Goal: Find specific page/section: Find specific page/section

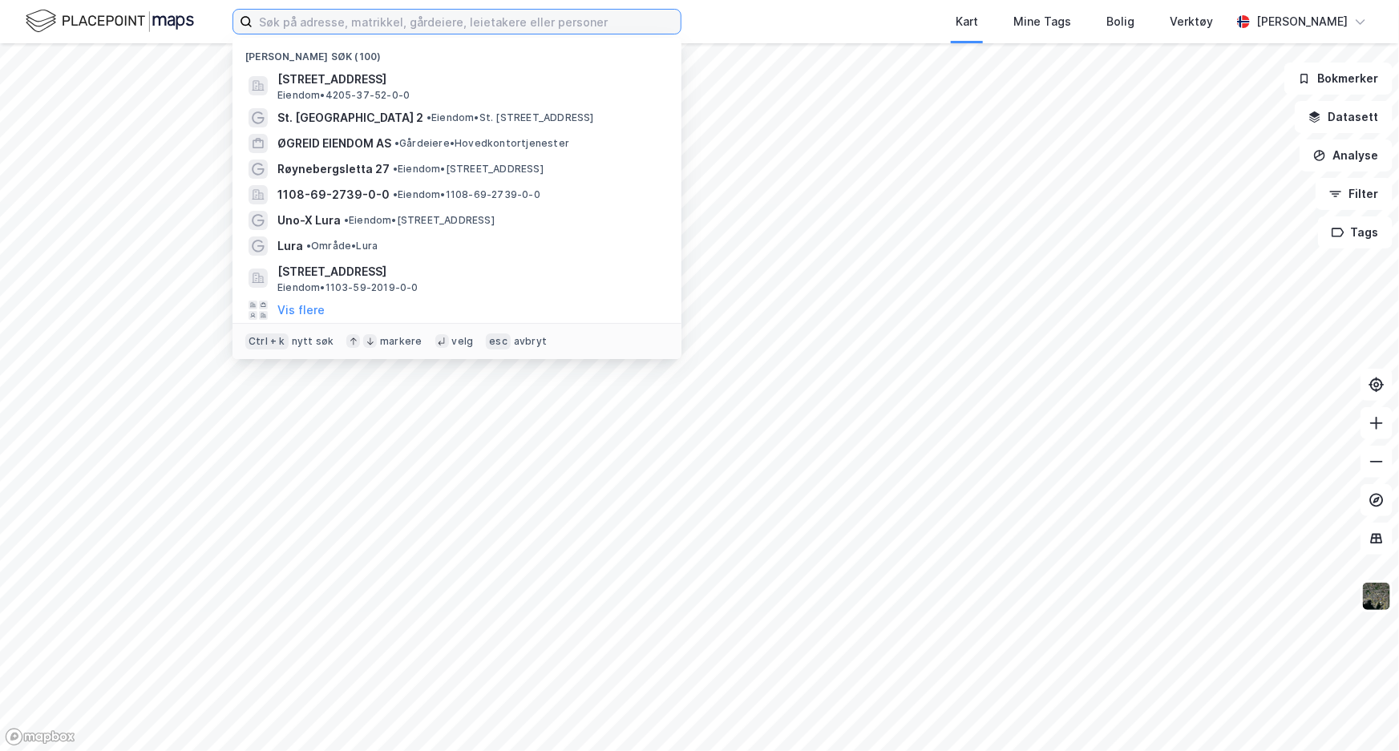
click at [408, 25] on input at bounding box center [466, 22] width 428 height 24
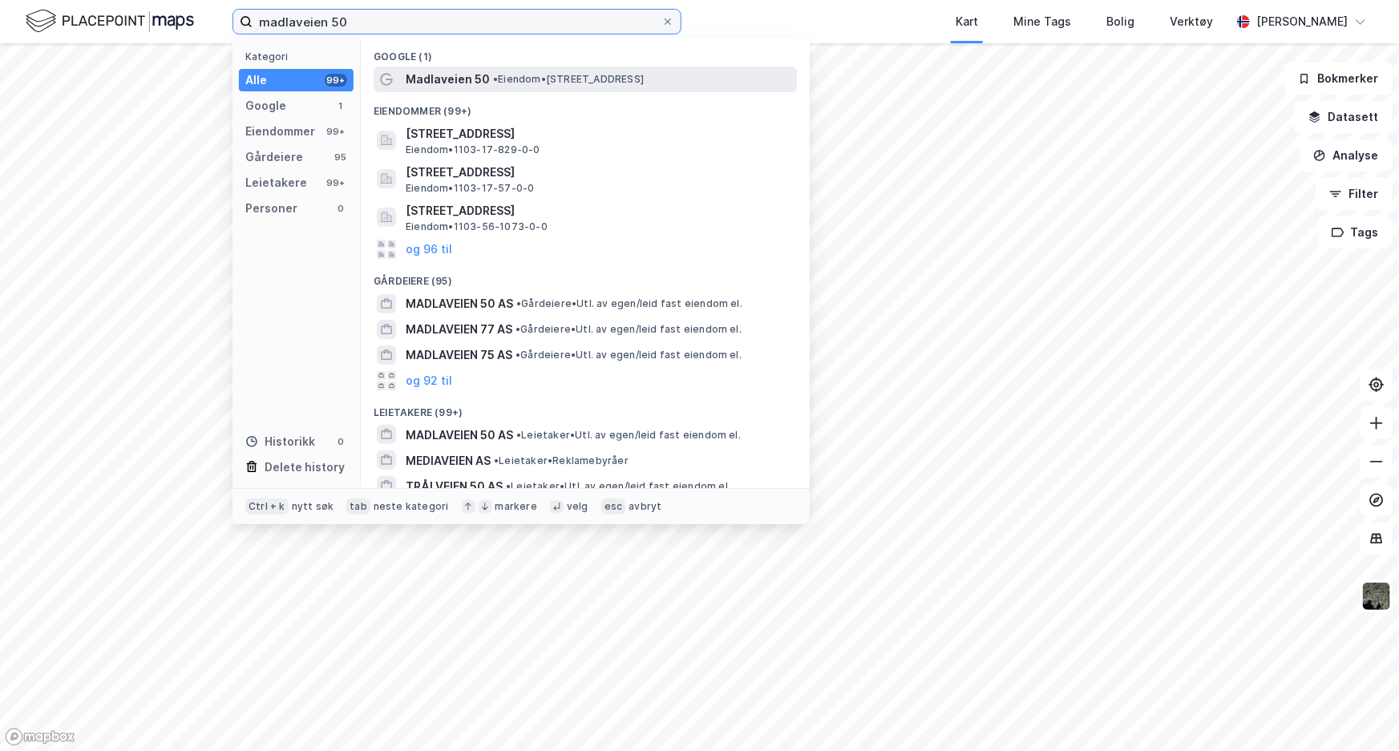
type input "madlaveien 50"
